Goal: Task Accomplishment & Management: Use online tool/utility

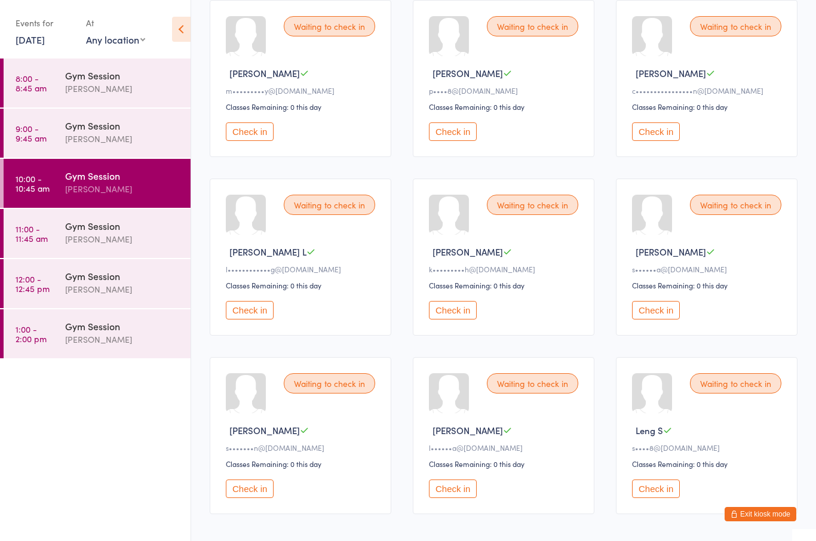
scroll to position [361, 0]
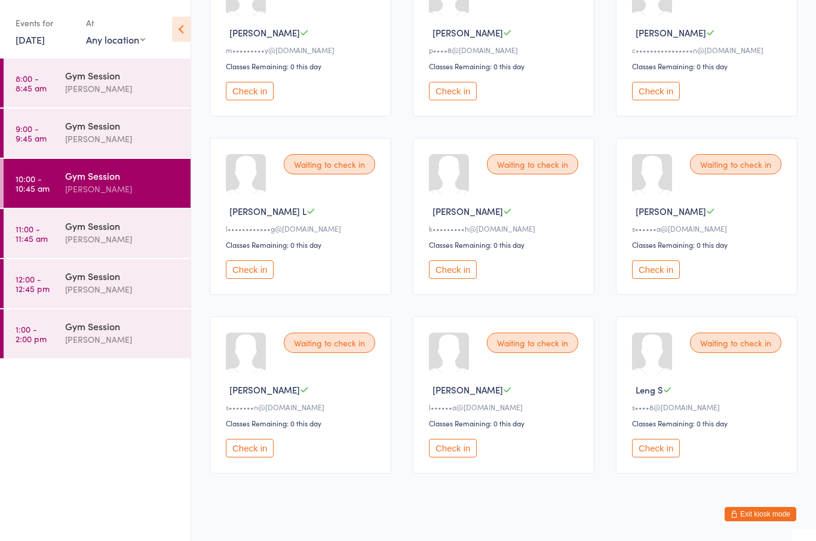
click at [259, 457] on button "Check in" at bounding box center [250, 448] width 48 height 19
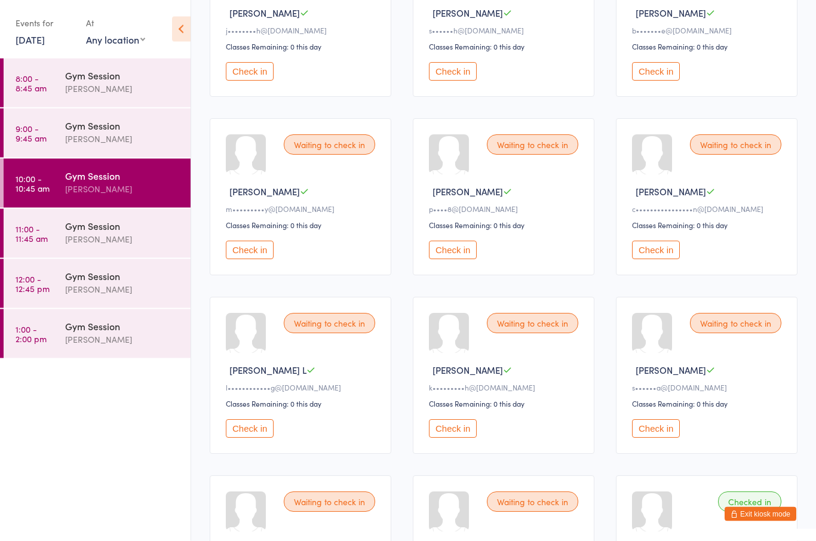
scroll to position [201, 0]
click at [457, 256] on button "Check in" at bounding box center [453, 251] width 48 height 19
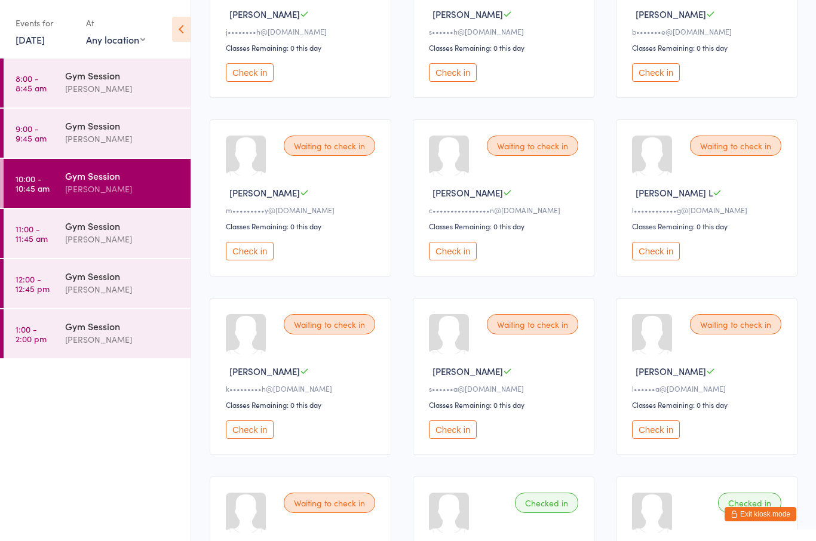
click at [249, 73] on button "Check in" at bounding box center [250, 72] width 48 height 19
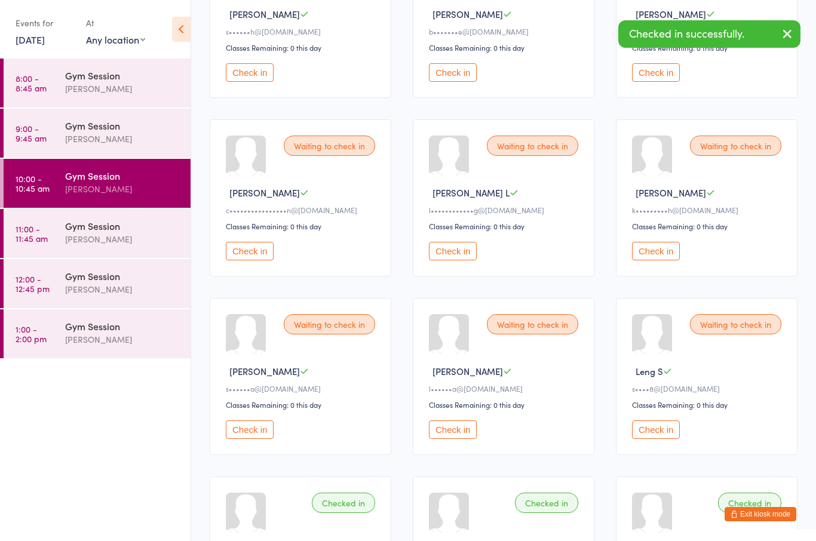
click at [251, 78] on button "Check in" at bounding box center [250, 72] width 48 height 19
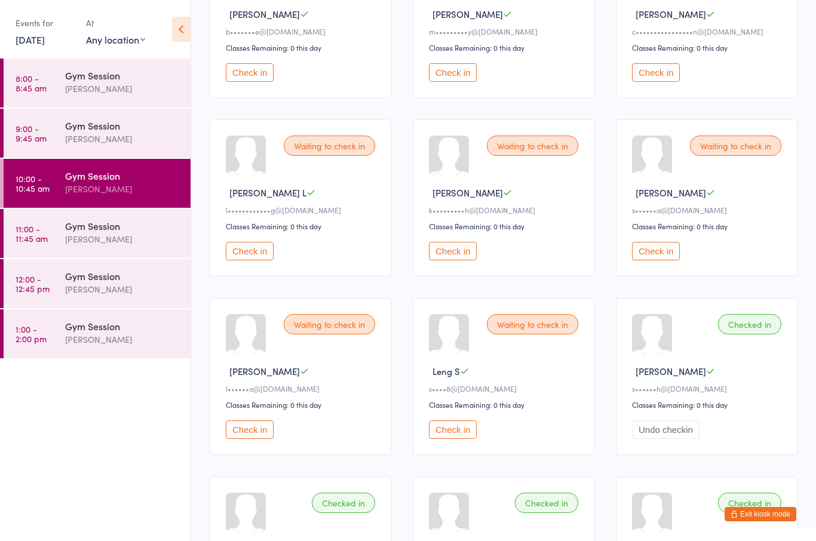
click at [256, 82] on button "Check in" at bounding box center [250, 72] width 48 height 19
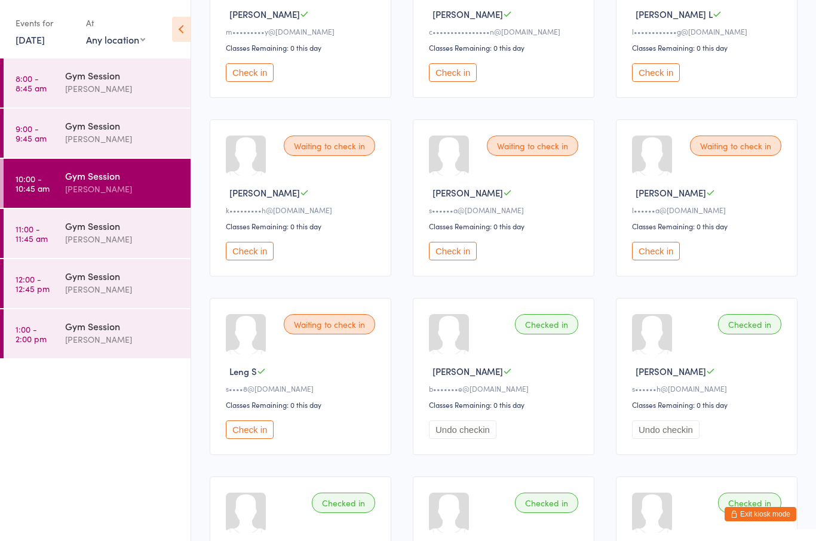
click at [465, 260] on button "Check in" at bounding box center [453, 251] width 48 height 19
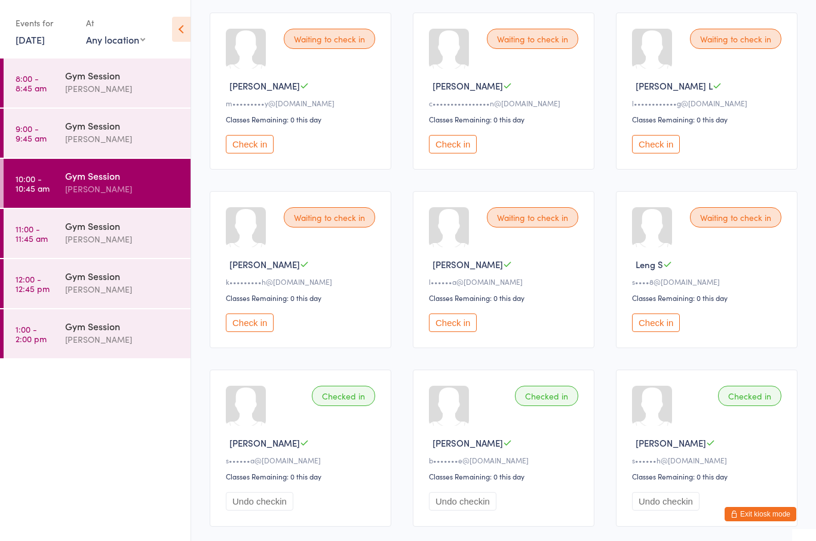
scroll to position [0, 0]
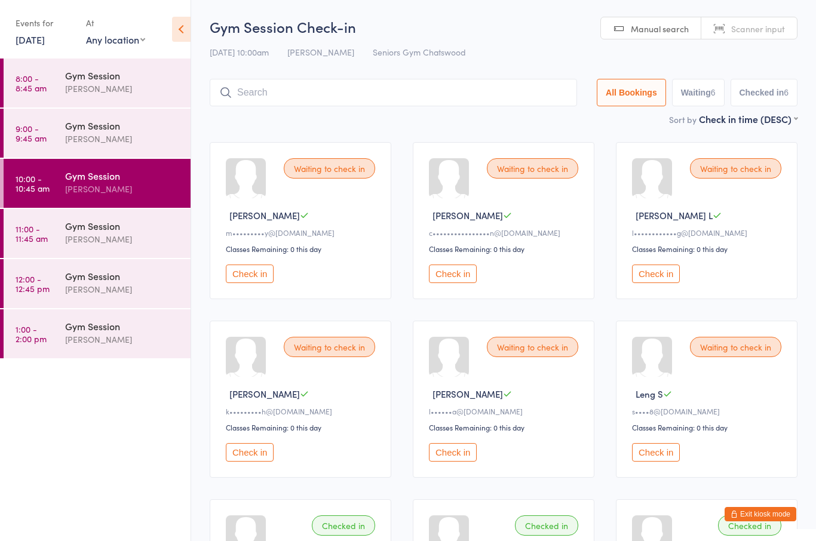
click at [435, 266] on div "Waiting to check in [PERSON_NAME] c••••••••••••••••n@[DOMAIN_NAME] Classes Rema…" at bounding box center [504, 220] width 182 height 157
click at [455, 282] on button "Check in" at bounding box center [453, 274] width 48 height 19
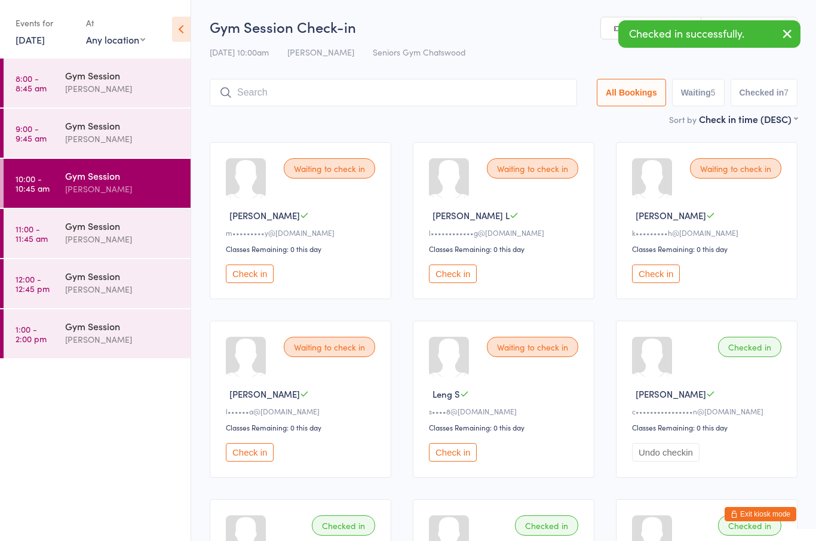
click at [446, 283] on button "Check in" at bounding box center [453, 274] width 48 height 19
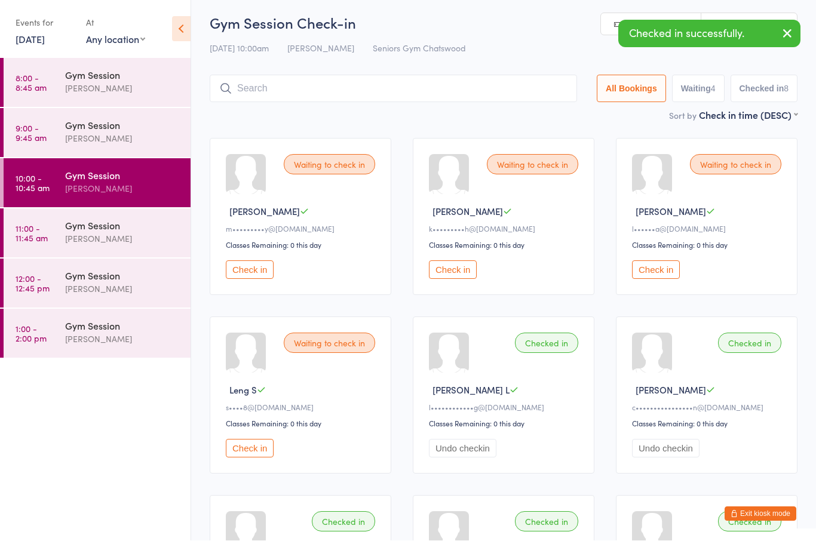
scroll to position [4, 0]
click at [446, 295] on div "Waiting to check in [PERSON_NAME] M k•••••••••h@[DOMAIN_NAME] Classes Remaining…" at bounding box center [504, 216] width 182 height 157
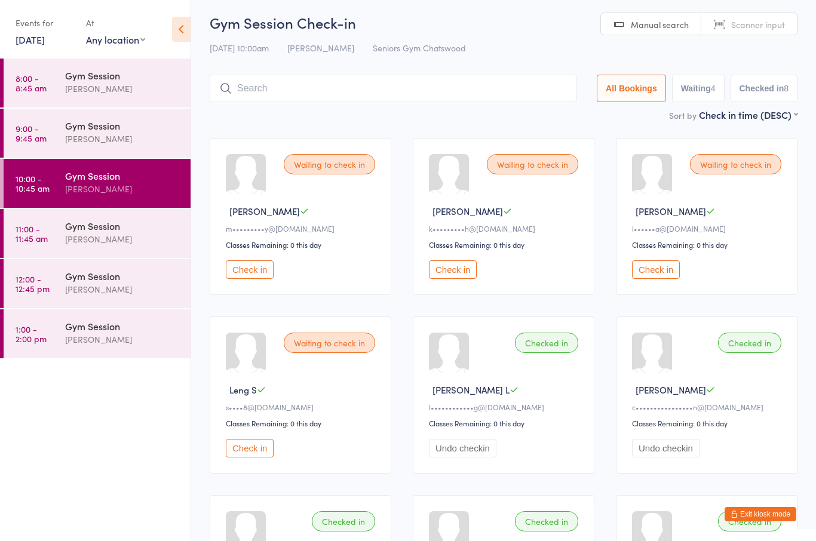
click at [456, 264] on div "Waiting to check in [PERSON_NAME] M k•••••••••h@[DOMAIN_NAME] Classes Remaining…" at bounding box center [504, 216] width 182 height 157
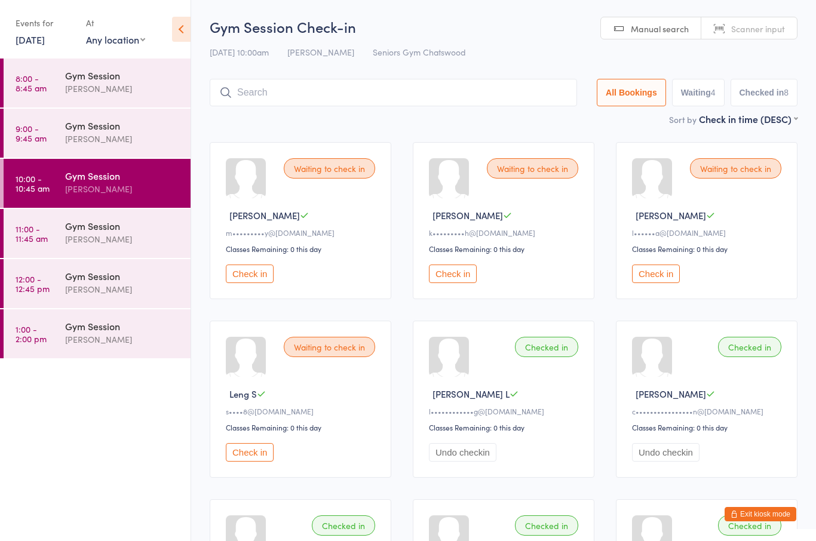
click at [70, 187] on div "[PERSON_NAME]" at bounding box center [122, 189] width 115 height 14
